Goal: Transaction & Acquisition: Download file/media

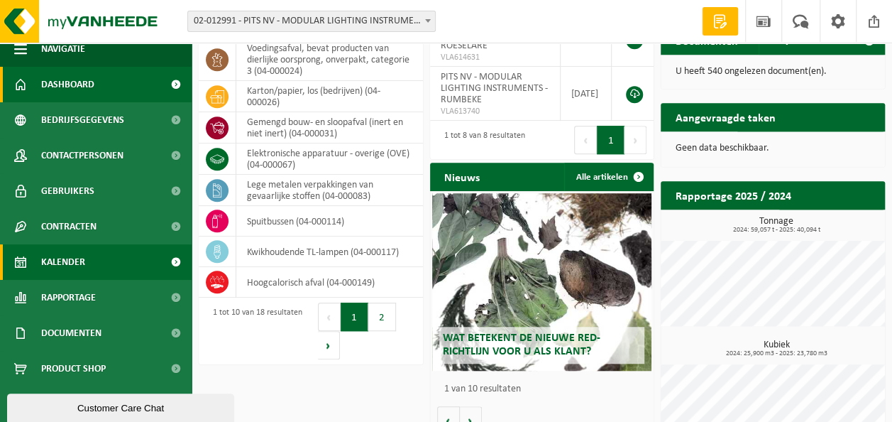
scroll to position [467, 0]
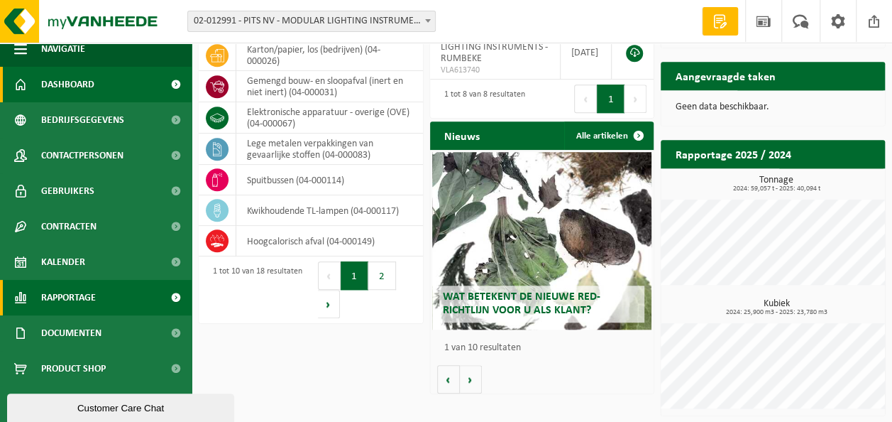
click at [89, 291] on span "Rapportage" at bounding box center [68, 297] width 55 height 35
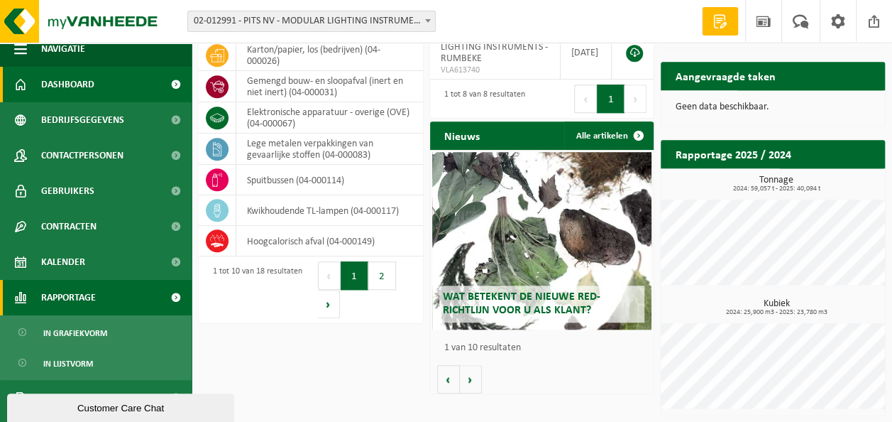
click at [89, 291] on span "Rapportage" at bounding box center [68, 297] width 55 height 35
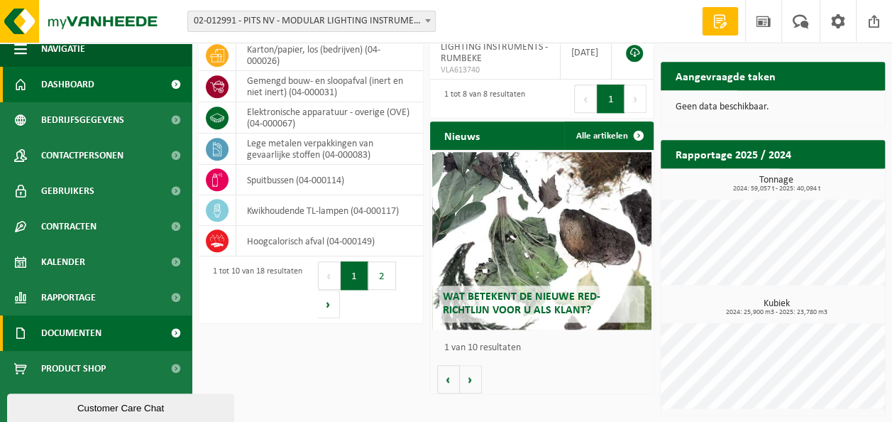
click at [85, 326] on span "Documenten" at bounding box center [71, 332] width 60 height 35
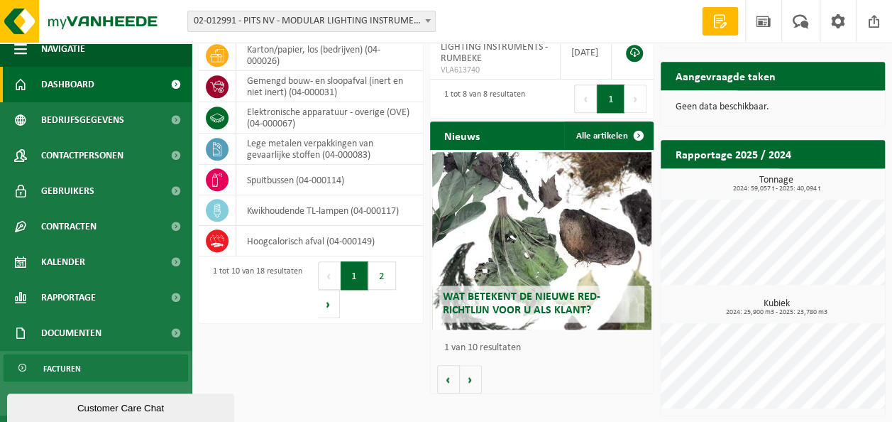
click at [84, 365] on link "Facturen" at bounding box center [96, 367] width 185 height 27
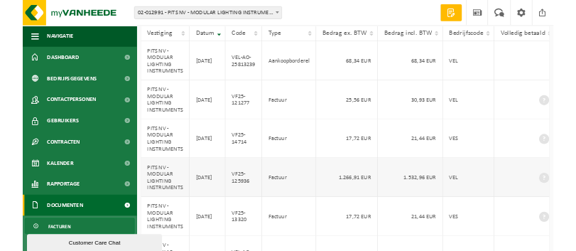
scroll to position [213, 0]
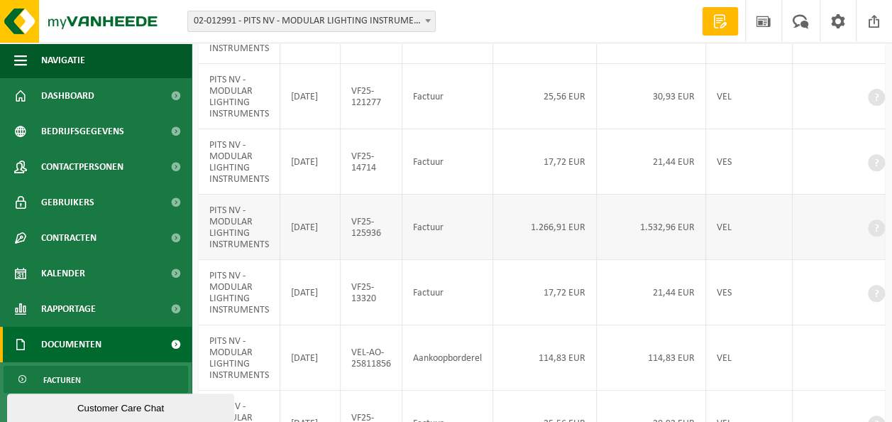
click at [363, 260] on td "VF25-125936" at bounding box center [372, 226] width 62 height 65
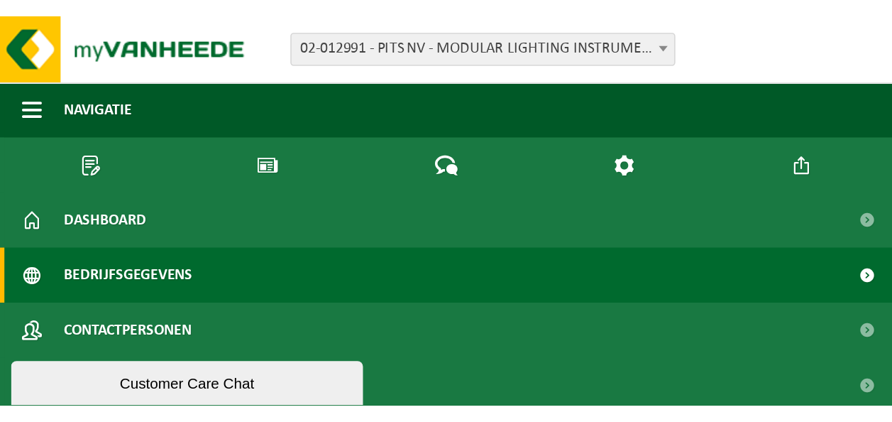
scroll to position [0, 0]
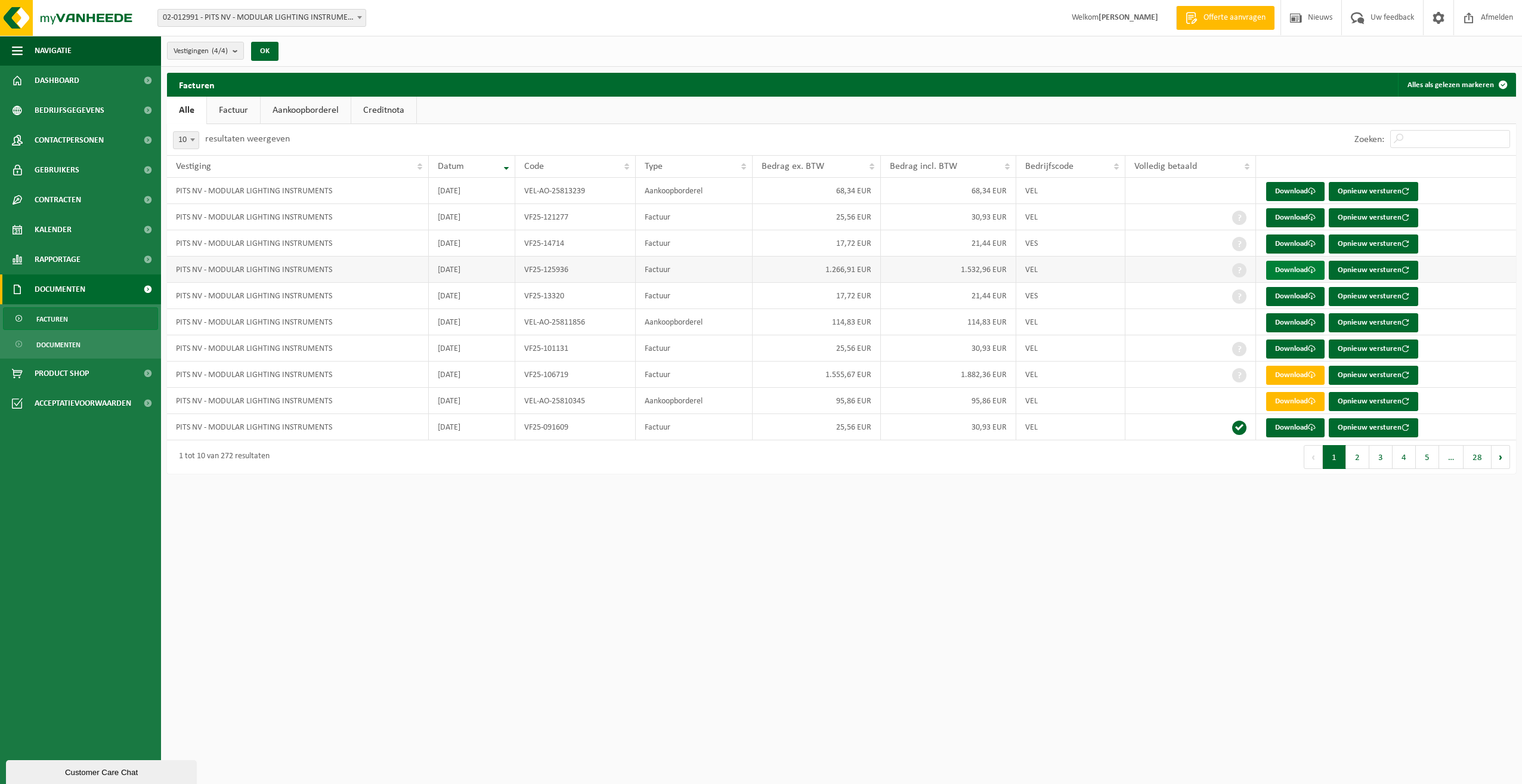
click at [758, 268] on link "Download" at bounding box center [1296, 270] width 59 height 19
click at [758, 324] on link "Download" at bounding box center [1296, 323] width 59 height 19
click at [758, 195] on link "Download" at bounding box center [1296, 191] width 59 height 19
click at [758, 296] on link "Download" at bounding box center [1296, 296] width 59 height 19
click at [758, 245] on link "Download" at bounding box center [1296, 244] width 59 height 19
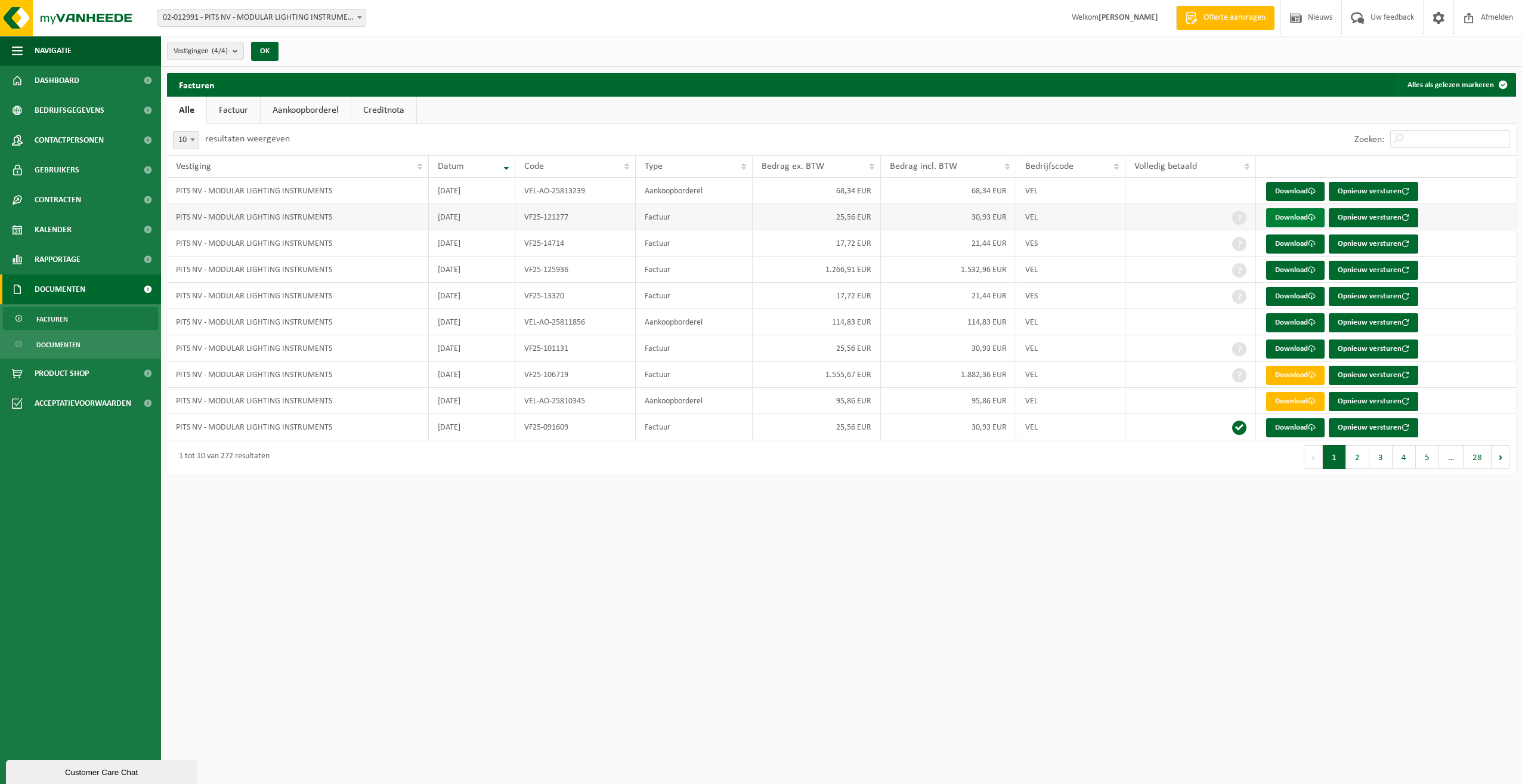
click at [758, 214] on link "Download" at bounding box center [1296, 218] width 59 height 19
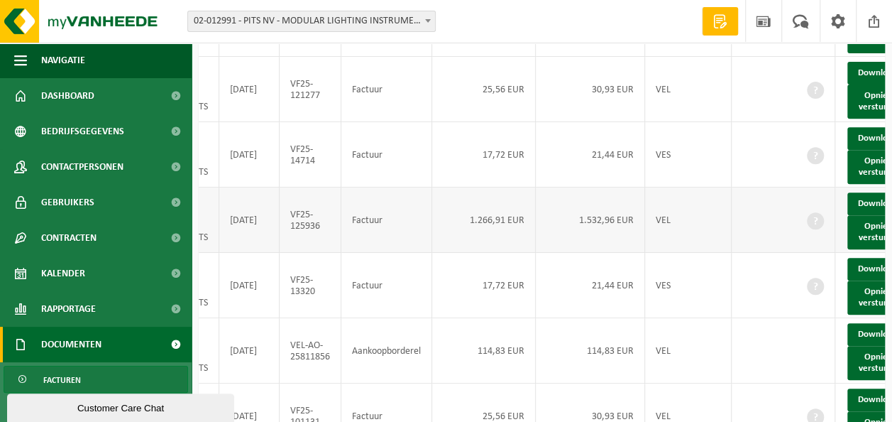
scroll to position [0, 97]
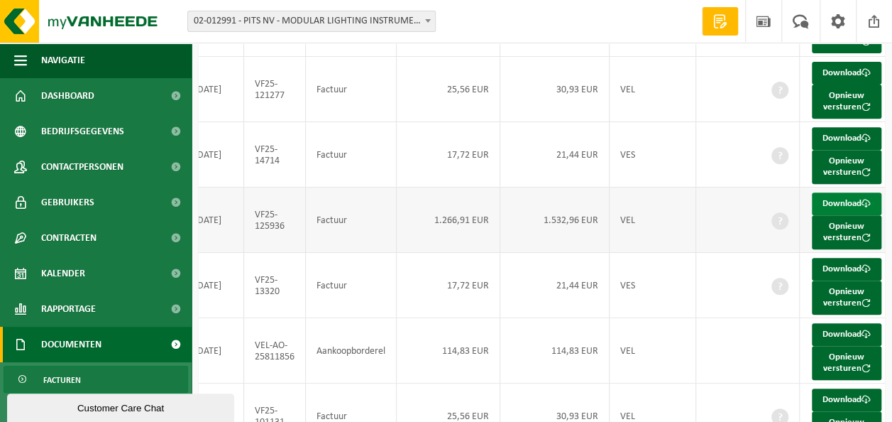
click at [828, 215] on link "Download" at bounding box center [847, 203] width 70 height 23
